Goal: Transaction & Acquisition: Purchase product/service

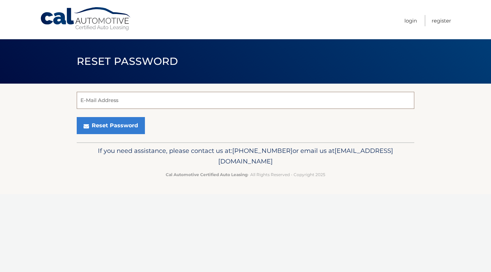
click at [207, 100] on input "E-Mail Address" at bounding box center [246, 100] width 338 height 17
type input "mrs.nicole.nagy@gmail.com"
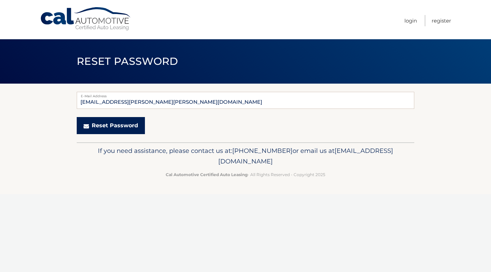
click at [118, 123] on button "Reset Password" at bounding box center [111, 125] width 68 height 17
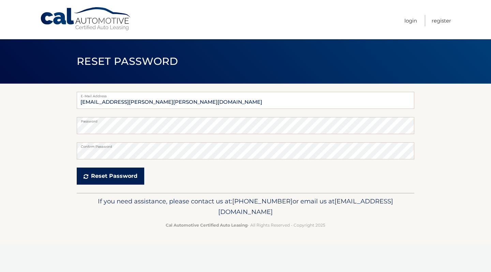
click at [109, 177] on button "Reset Password" at bounding box center [111, 175] width 68 height 17
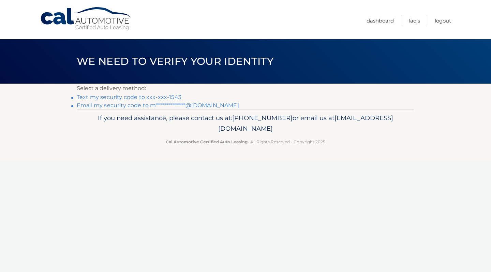
click at [143, 97] on link "Text my security code to xxx-xxx-1543" at bounding box center [129, 97] width 105 height 6
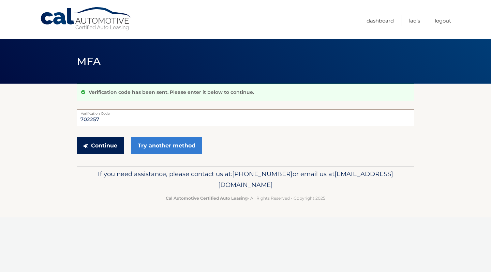
type input "702257"
click at [102, 148] on button "Continue" at bounding box center [100, 145] width 47 height 17
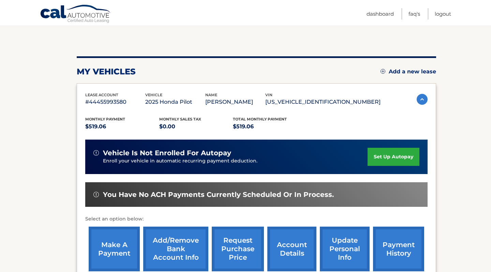
scroll to position [59, 0]
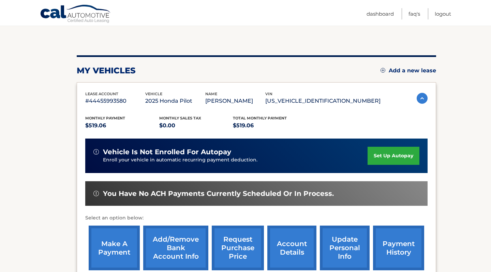
click at [406, 246] on link "payment history" at bounding box center [398, 247] width 51 height 45
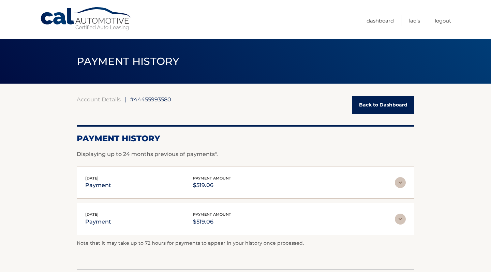
click at [391, 108] on link "Back to Dashboard" at bounding box center [383, 105] width 62 height 18
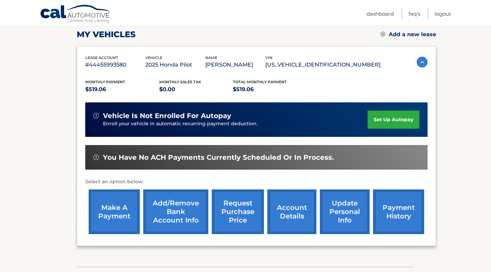
scroll to position [98, 0]
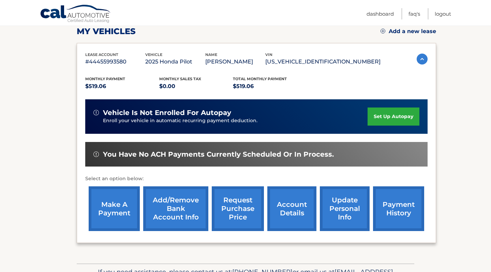
click at [128, 208] on link "make a payment" at bounding box center [114, 208] width 51 height 45
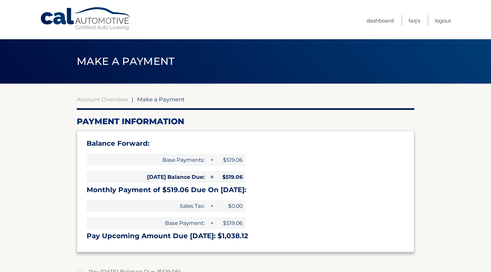
select select "MjVkYTBmNmYtMTgxZC00OWNhLTgzN2EtNDJjZDM1NmZhYTFj"
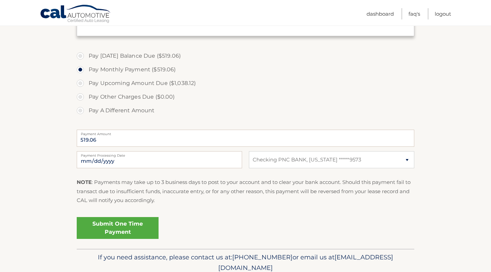
scroll to position [216, 0]
click at [109, 226] on link "Submit One Time Payment" at bounding box center [118, 227] width 82 height 22
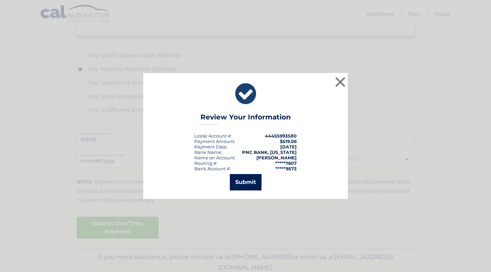
click at [241, 181] on button "Submit" at bounding box center [246, 182] width 32 height 16
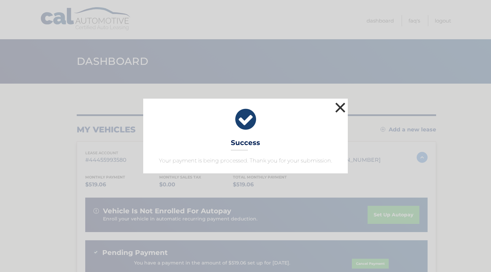
click at [339, 107] on button "×" at bounding box center [340, 108] width 14 height 14
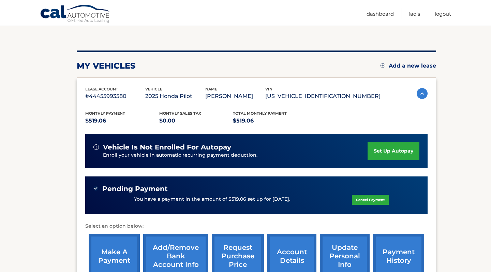
scroll to position [77, 0]
